Goal: Information Seeking & Learning: Learn about a topic

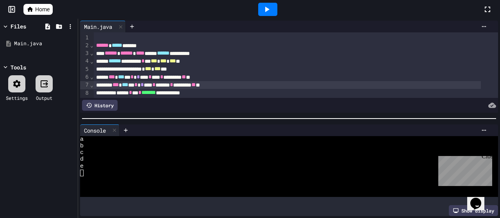
click at [51, 8] on link "Home" at bounding box center [37, 9] width 29 height 11
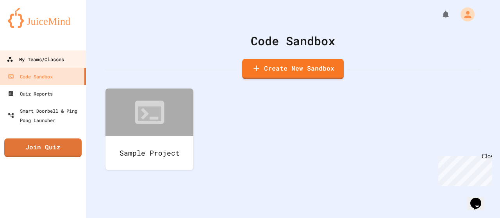
click at [60, 63] on div "My Teams/Classes" at bounding box center [35, 60] width 57 height 10
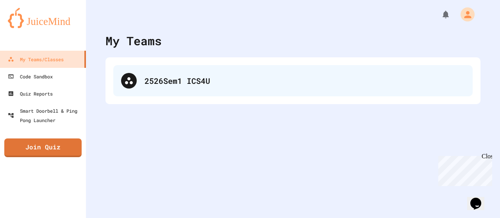
click at [163, 79] on div "2526Sem1 ICS4U" at bounding box center [305, 81] width 320 height 12
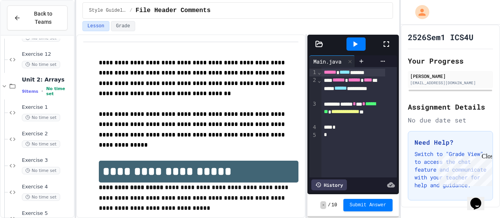
scroll to position [332, 0]
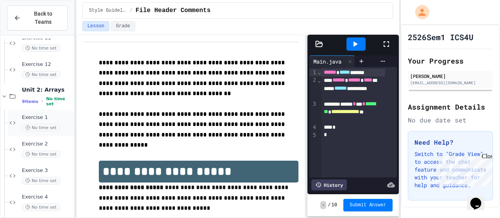
click at [52, 114] on div "Exercise 1 No time set" at bounding box center [47, 122] width 50 height 17
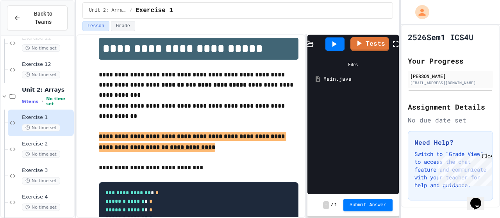
scroll to position [85, 0]
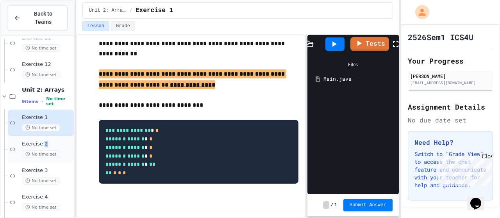
click at [44, 136] on div "Exercise 2 No time set" at bounding box center [41, 149] width 66 height 27
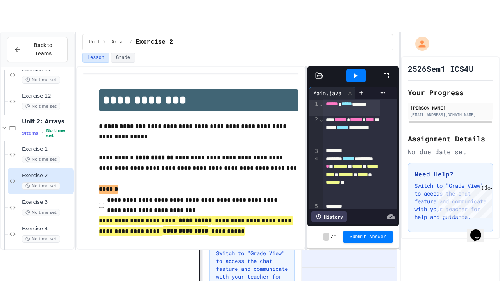
scroll to position [126, 0]
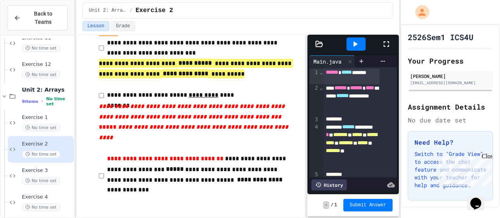
click at [385, 45] on icon at bounding box center [386, 43] width 5 height 5
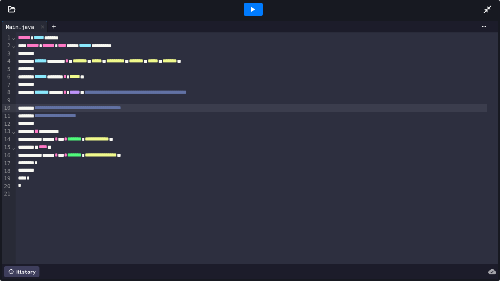
drag, startPoint x: 197, startPoint y: 110, endPoint x: 190, endPoint y: 111, distance: 7.1
click at [190, 111] on div "**********" at bounding box center [251, 108] width 471 height 8
click at [249, 8] on icon at bounding box center [252, 9] width 9 height 9
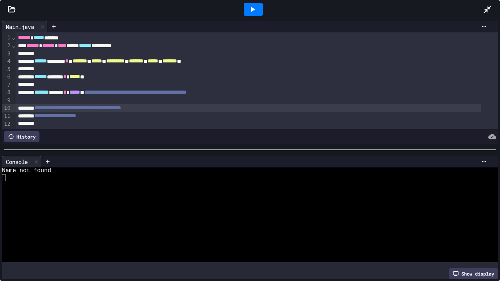
click at [112, 175] on div at bounding box center [243, 177] width 482 height 7
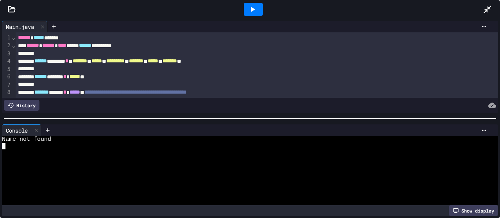
scroll to position [126, 0]
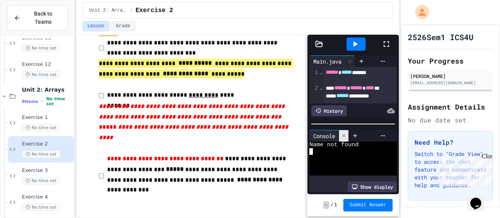
click at [347, 133] on icon at bounding box center [343, 135] width 5 height 5
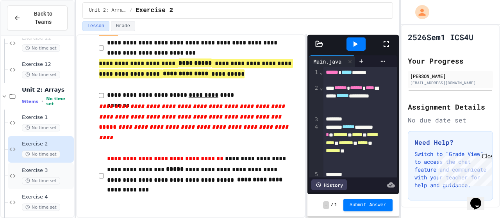
click at [44, 168] on span "Exercise 3" at bounding box center [47, 171] width 50 height 7
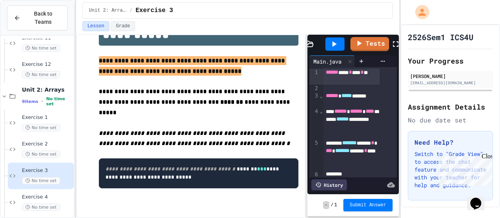
scroll to position [44, 0]
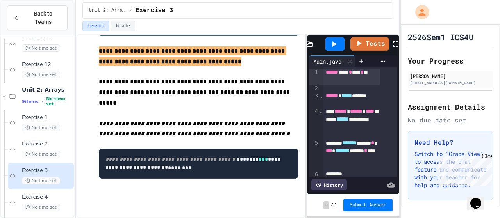
drag, startPoint x: 116, startPoint y: 163, endPoint x: 290, endPoint y: 180, distance: 175.5
click at [290, 180] on div "**********" at bounding box center [199, 111] width 200 height 195
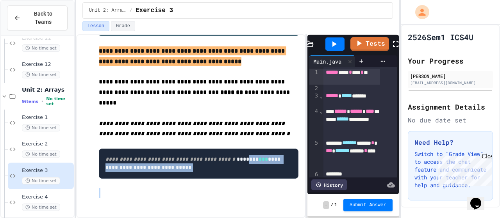
scroll to position [0, 0]
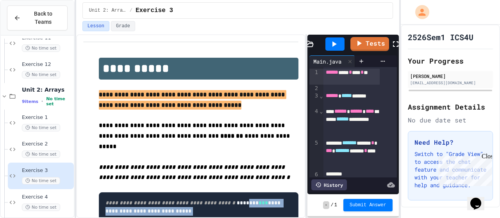
click at [391, 42] on icon at bounding box center [395, 43] width 9 height 9
